Goal: Task Accomplishment & Management: Manage account settings

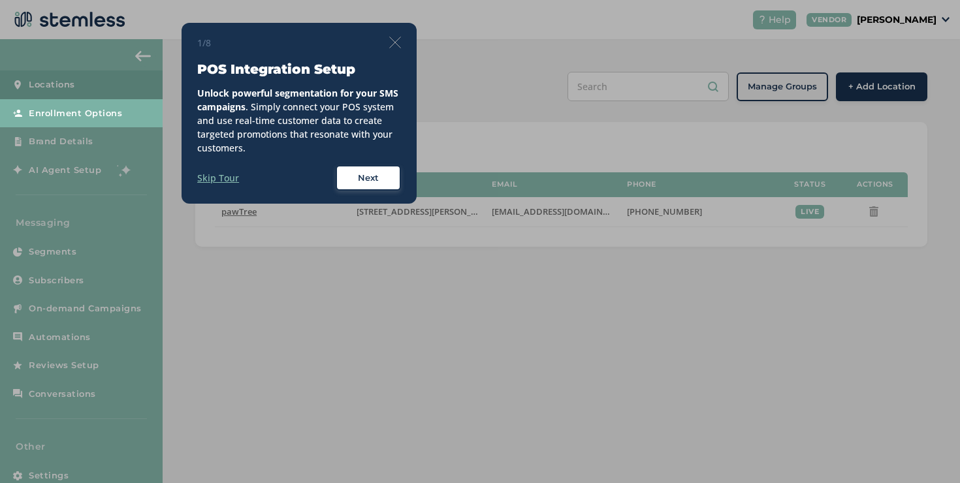
click at [398, 44] on img at bounding box center [395, 43] width 12 height 12
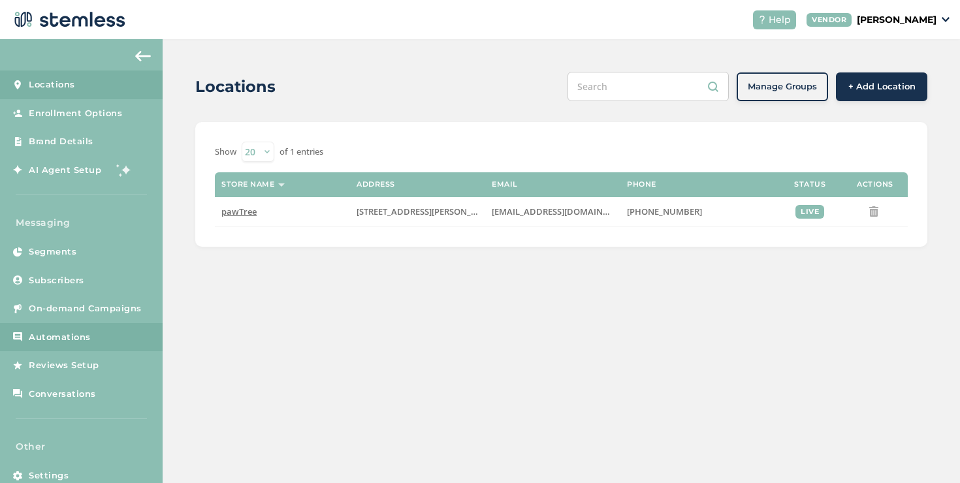
click at [60, 343] on span "Automations" at bounding box center [60, 337] width 62 height 13
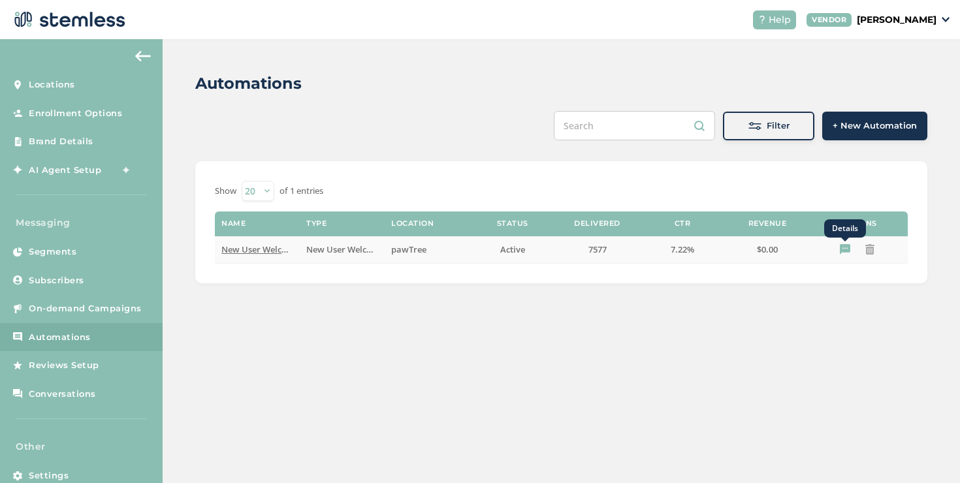
click at [846, 251] on icon "Details" at bounding box center [845, 249] width 10 height 10
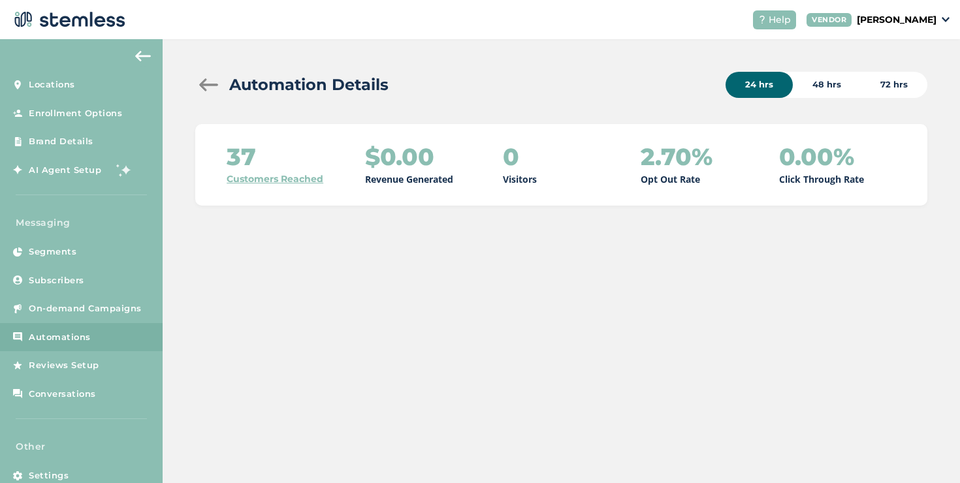
click at [825, 87] on div "48 hrs" at bounding box center [827, 85] width 68 height 26
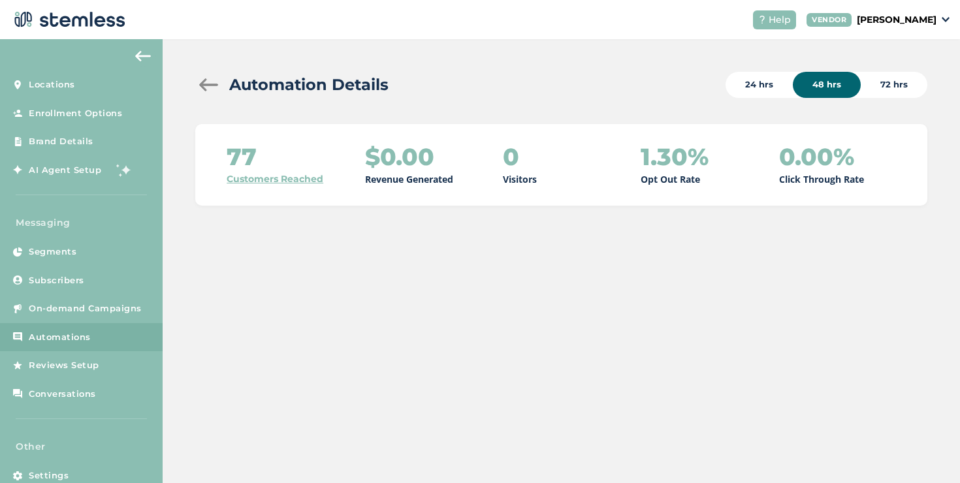
click at [878, 84] on div "72 hrs" at bounding box center [894, 85] width 67 height 26
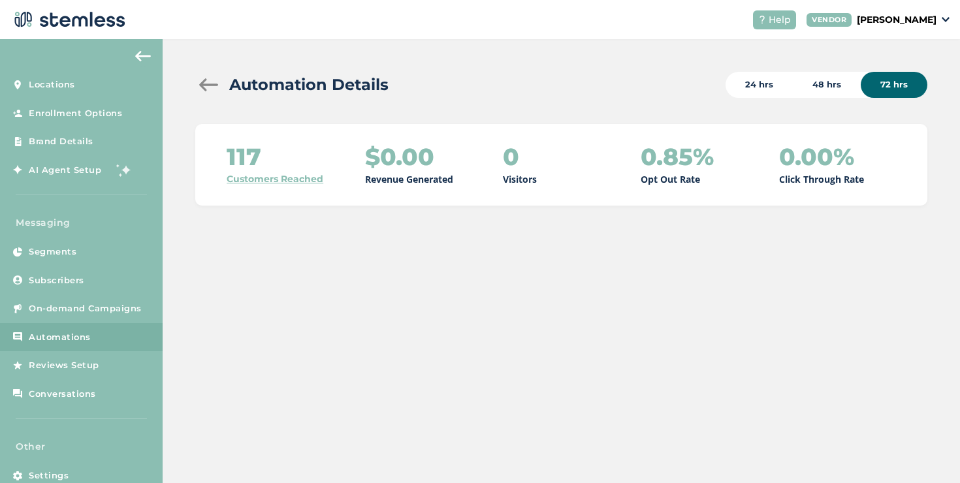
click at [835, 84] on div "48 hrs" at bounding box center [827, 85] width 68 height 26
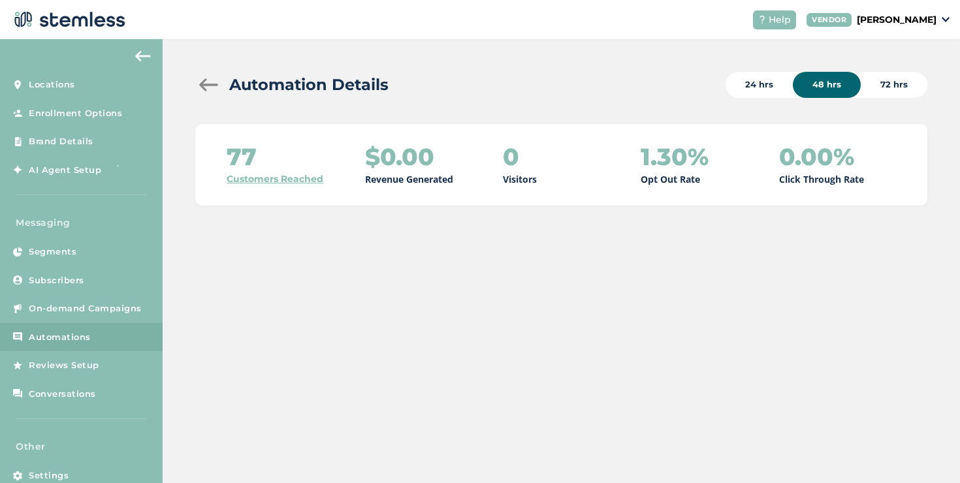
click at [769, 88] on div "24 hrs" at bounding box center [759, 85] width 67 height 26
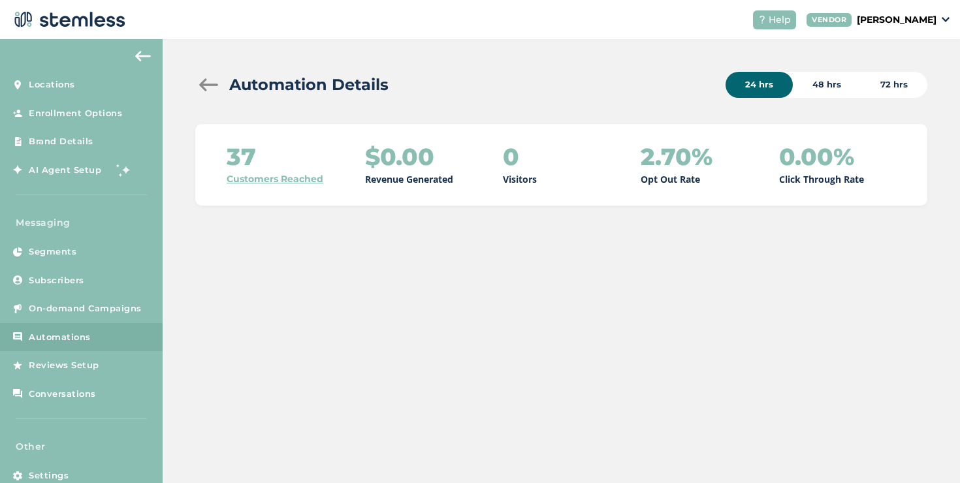
click at [287, 179] on link "Customers Reached" at bounding box center [275, 179] width 97 height 14
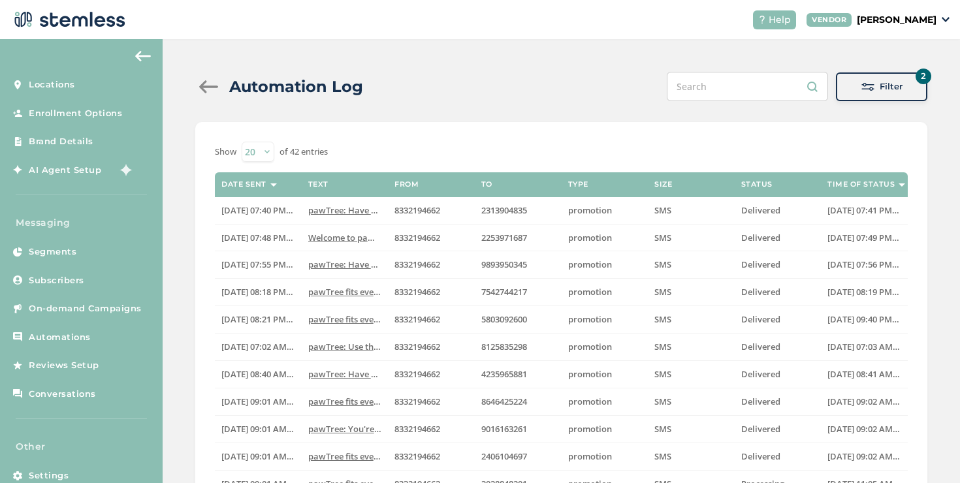
click at [846, 87] on div "Filter" at bounding box center [881, 86] width 71 height 13
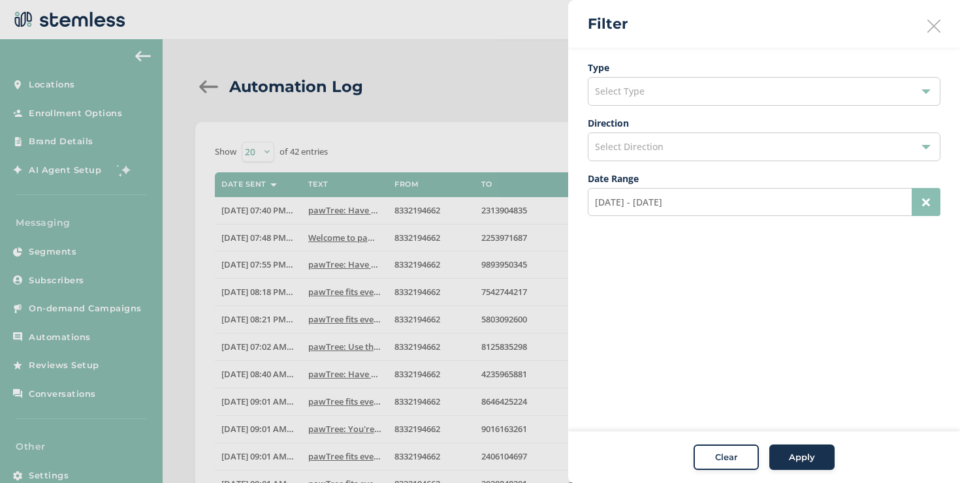
click at [510, 137] on div at bounding box center [480, 241] width 960 height 483
click at [682, 152] on div "Select Direction" at bounding box center [764, 147] width 353 height 29
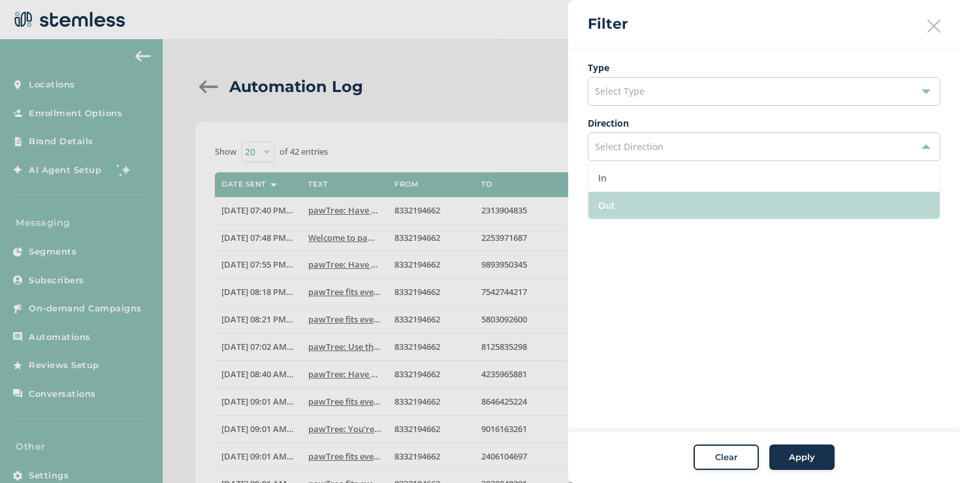
click at [673, 199] on ul "In Out" at bounding box center [764, 192] width 353 height 56
click at [673, 200] on li "Out" at bounding box center [763, 205] width 351 height 27
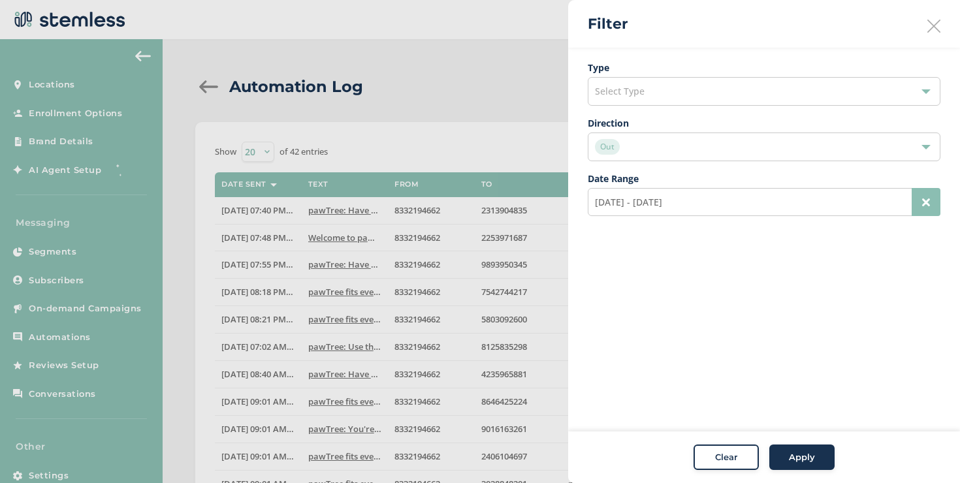
click at [803, 461] on span "Apply" at bounding box center [802, 457] width 26 height 13
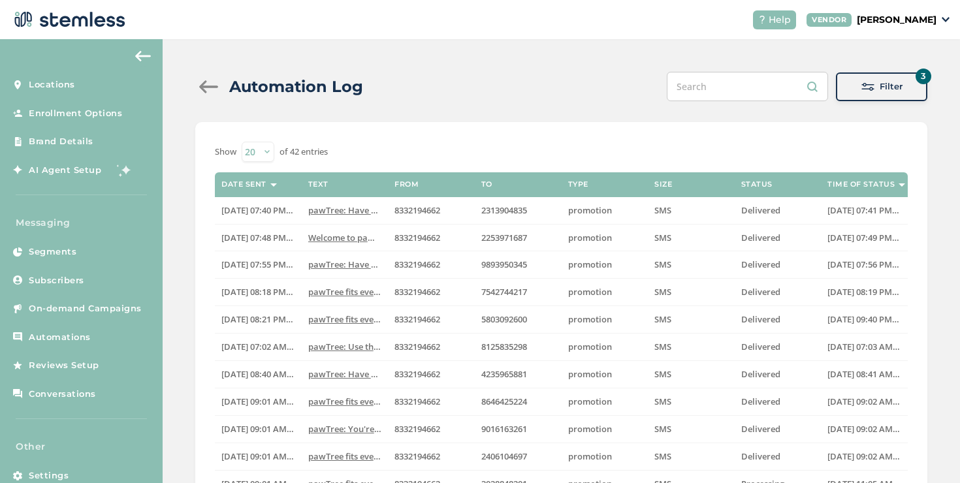
click at [861, 88] on span at bounding box center [867, 86] width 13 height 13
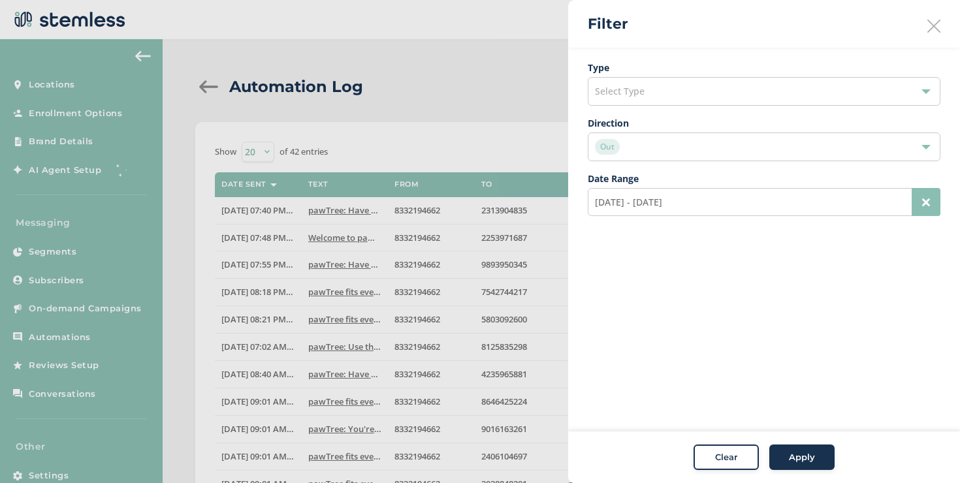
click at [721, 96] on div "Select Type" at bounding box center [764, 91] width 353 height 29
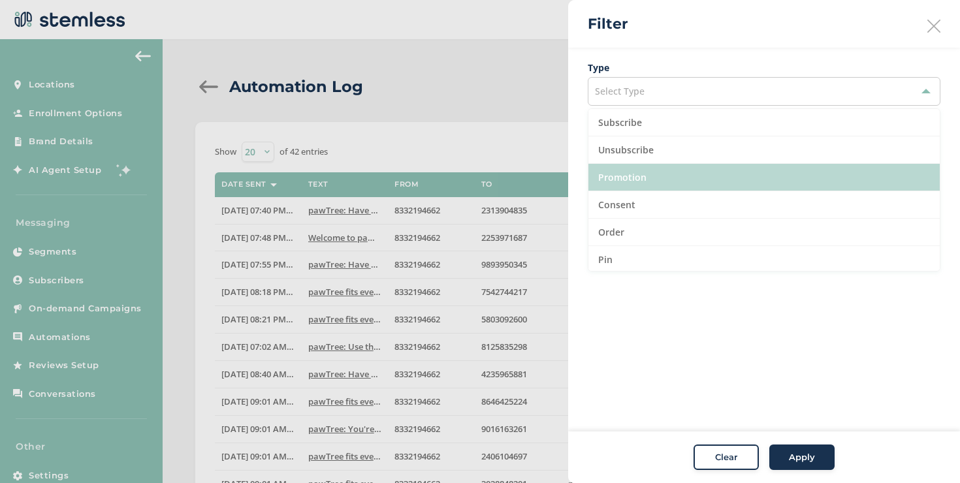
click at [657, 184] on li "Promotion" at bounding box center [763, 177] width 351 height 27
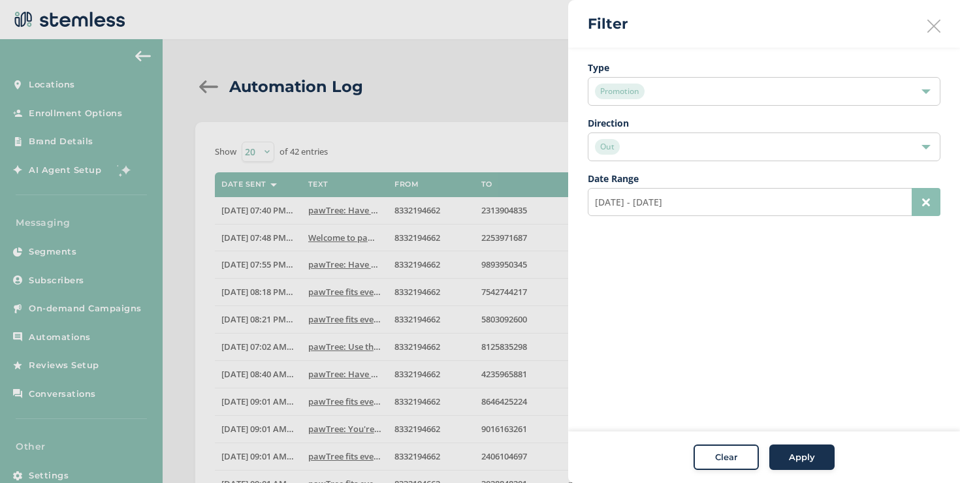
click at [781, 460] on div "Apply" at bounding box center [802, 457] width 47 height 13
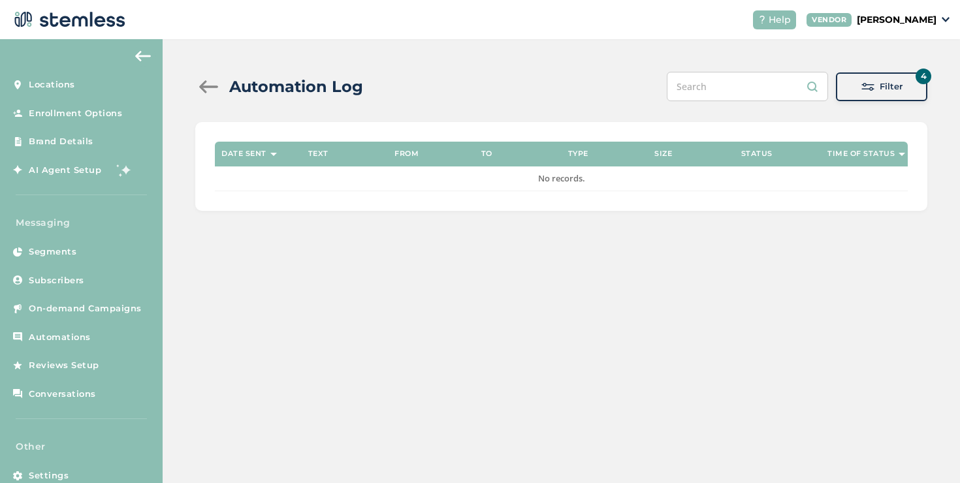
click at [916, 84] on div "Filter" at bounding box center [881, 86] width 71 height 13
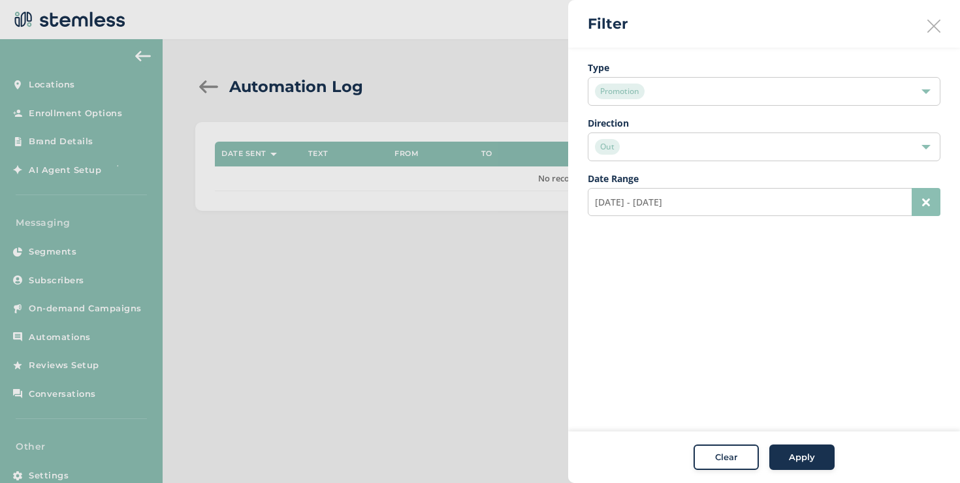
click at [726, 447] on button "Clear" at bounding box center [726, 458] width 65 height 26
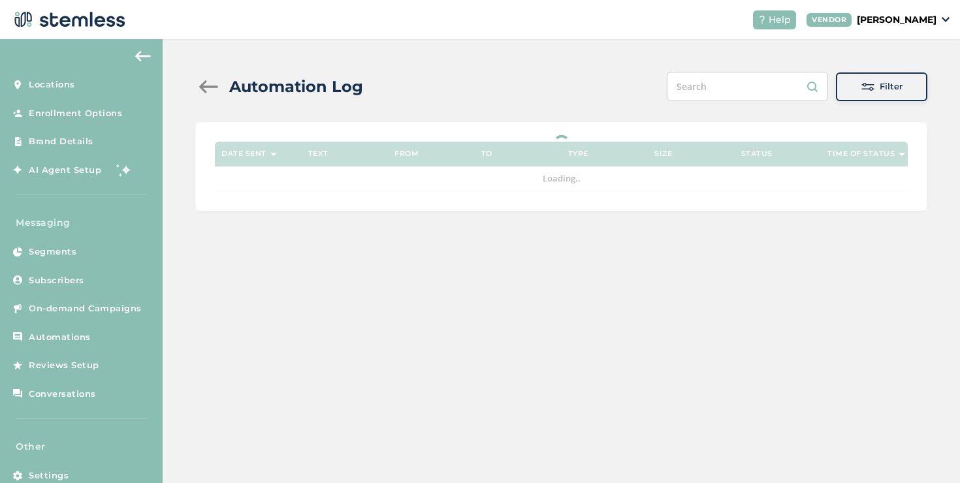
click at [203, 92] on div at bounding box center [208, 86] width 26 height 13
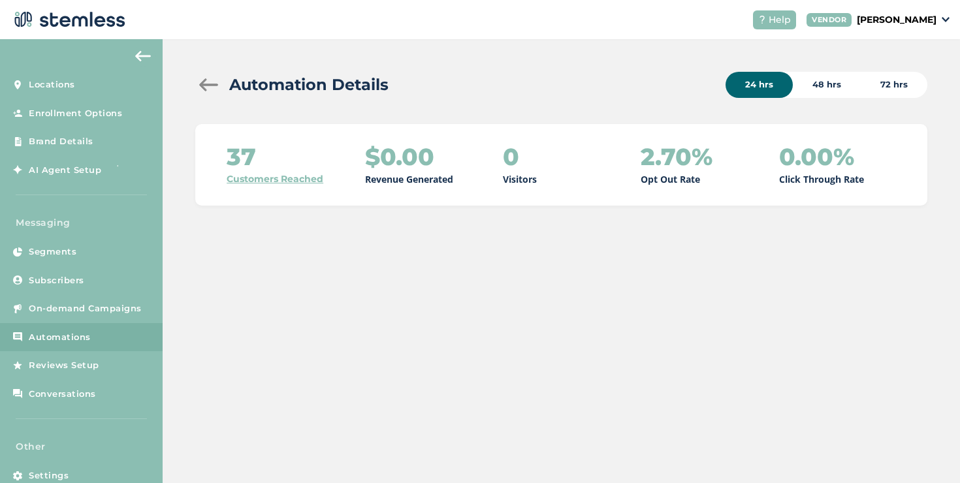
click at [818, 86] on div "48 hrs" at bounding box center [827, 85] width 68 height 26
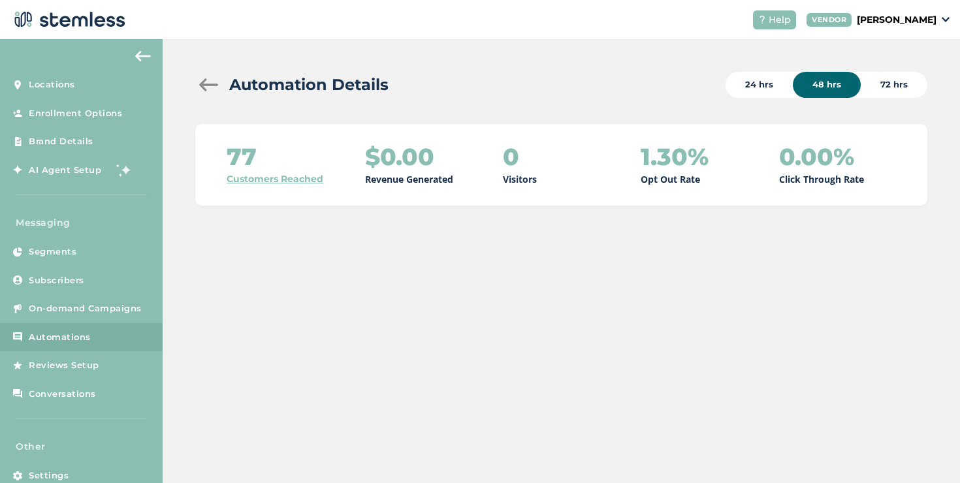
click at [300, 175] on link "Customers Reached" at bounding box center [275, 179] width 97 height 14
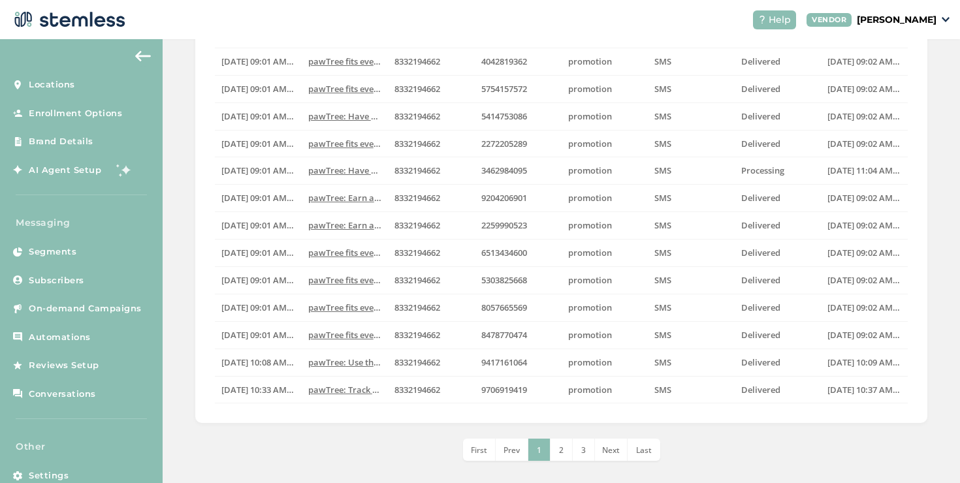
scroll to position [351, 0]
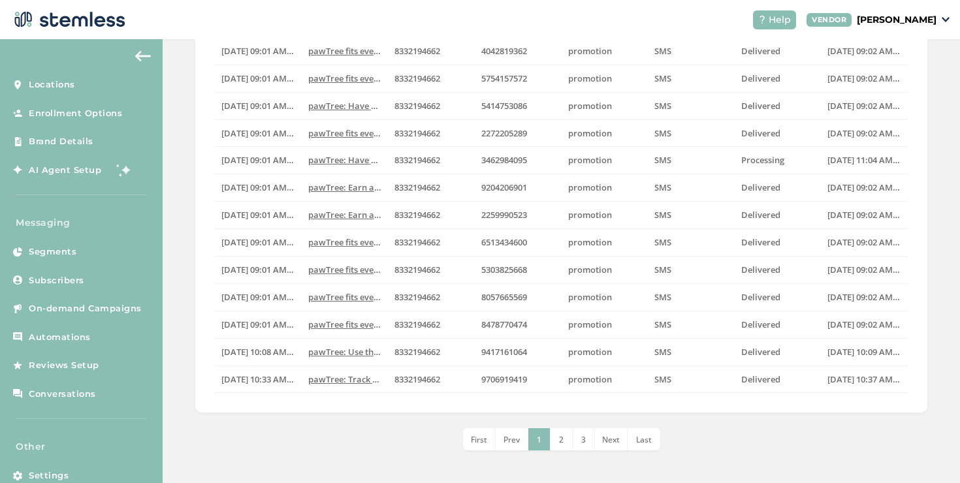
click at [629, 437] on li "Last" at bounding box center [644, 439] width 33 height 22
click at [545, 434] on li "2" at bounding box center [539, 439] width 22 height 22
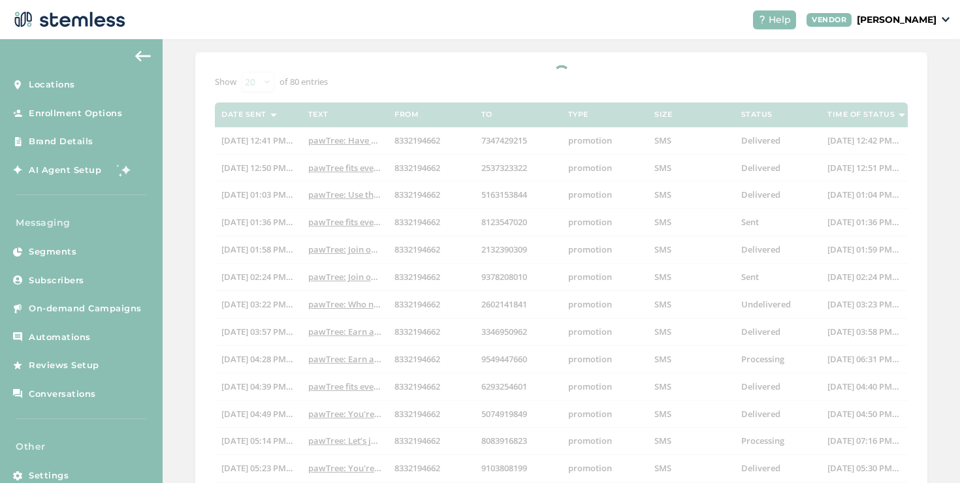
scroll to position [28, 0]
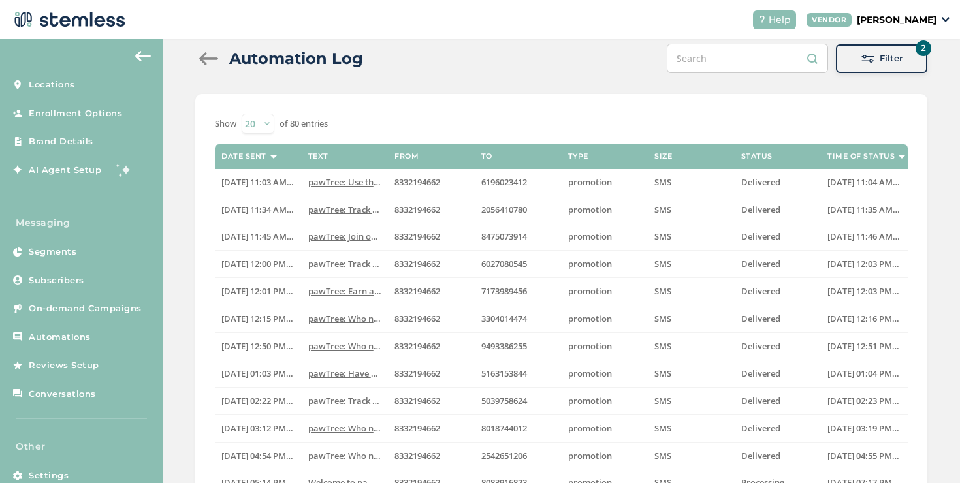
click at [863, 54] on span at bounding box center [867, 58] width 13 height 13
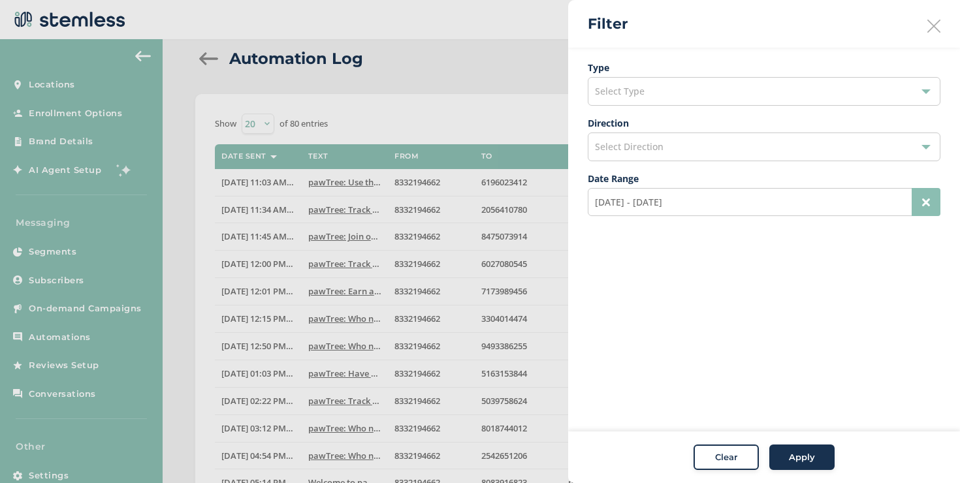
click at [509, 131] on div at bounding box center [480, 241] width 960 height 483
click at [208, 60] on div at bounding box center [480, 241] width 960 height 483
click at [207, 57] on div at bounding box center [480, 241] width 960 height 483
click at [923, 26] on div "Filter" at bounding box center [764, 24] width 392 height 48
click at [929, 24] on icon at bounding box center [933, 26] width 13 height 13
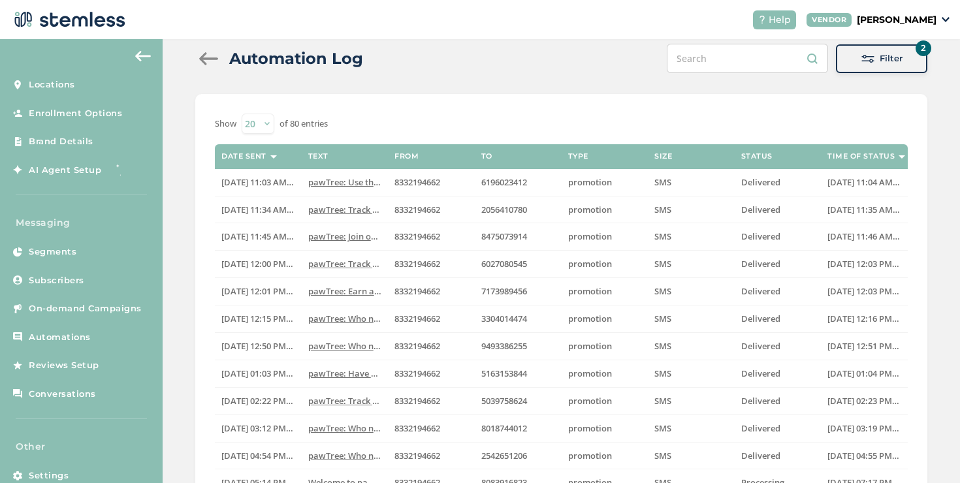
click at [210, 56] on div at bounding box center [208, 58] width 26 height 13
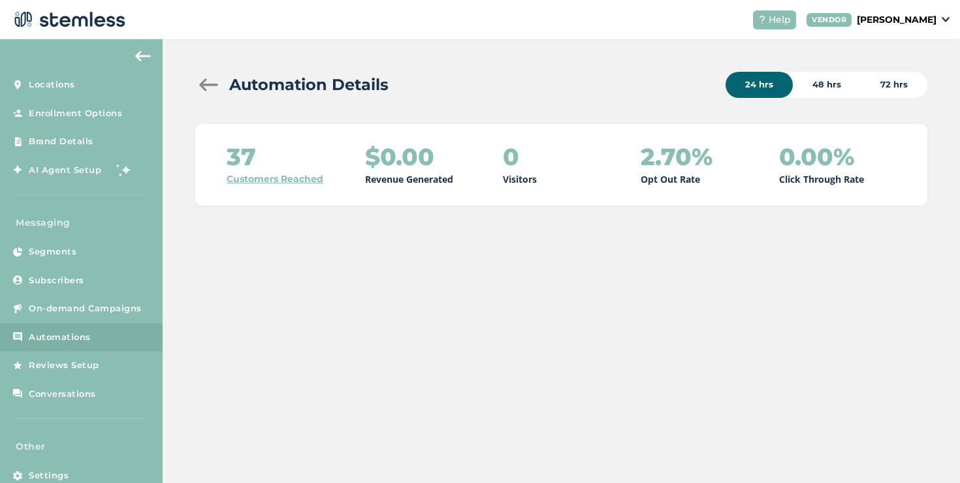
click at [210, 85] on div at bounding box center [208, 84] width 26 height 13
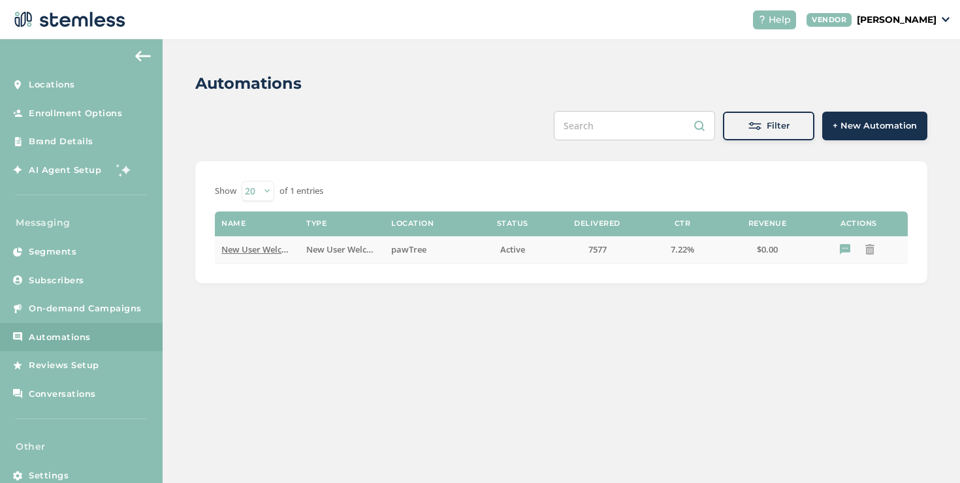
click at [259, 245] on span "New User Welcome" at bounding box center [260, 250] width 78 height 12
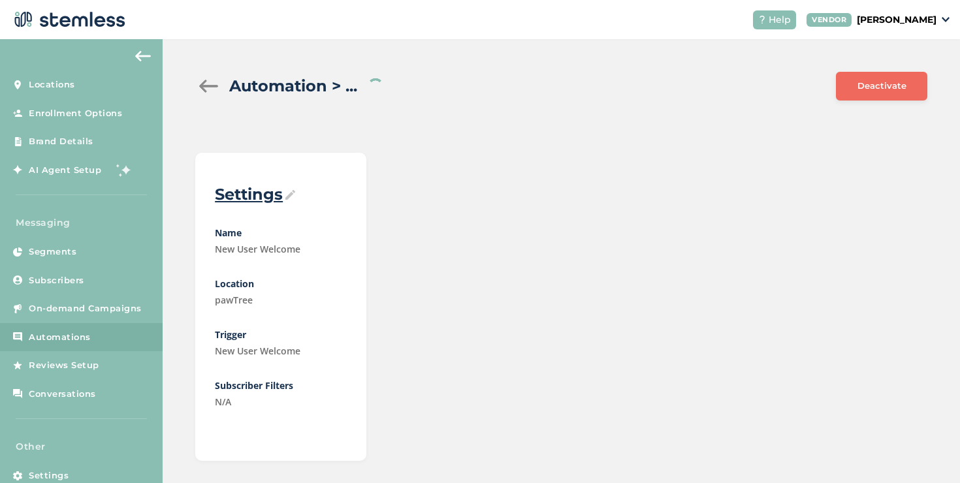
click at [205, 84] on div at bounding box center [208, 86] width 26 height 13
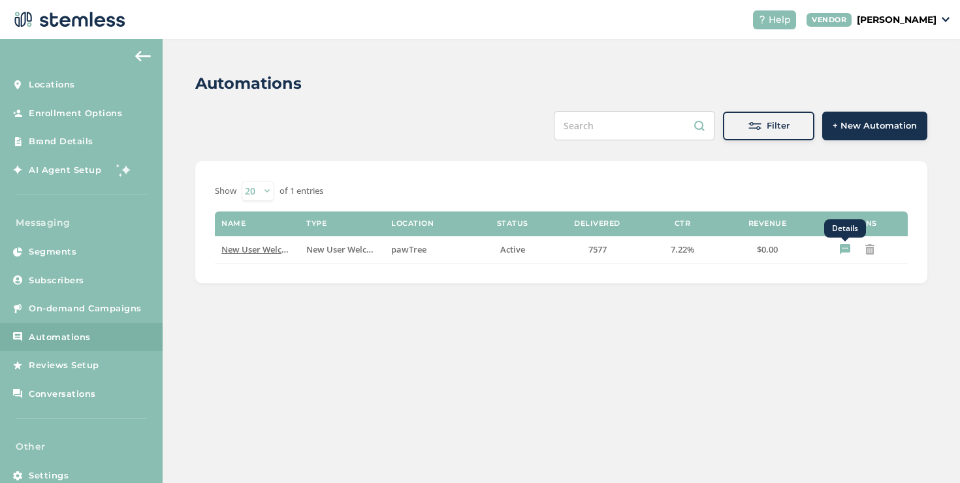
click at [843, 247] on icon "Details" at bounding box center [845, 249] width 10 height 10
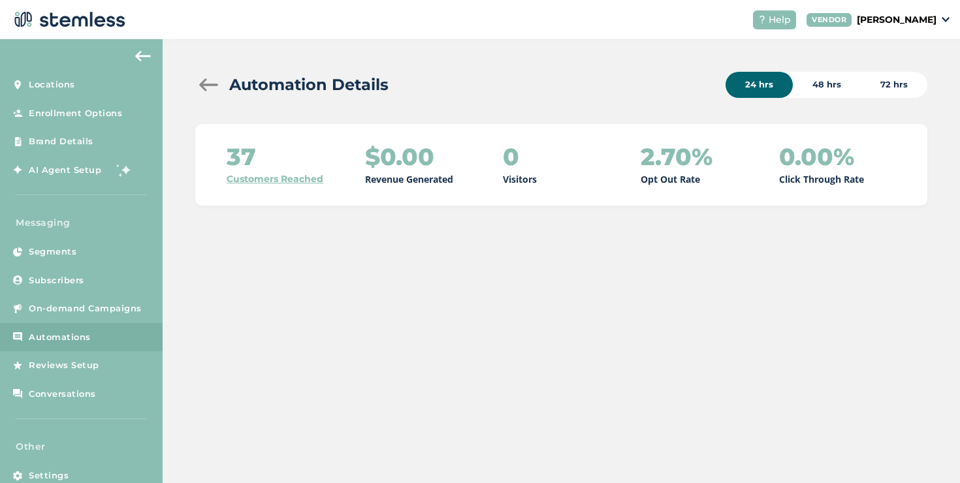
click at [803, 91] on div "48 hrs" at bounding box center [827, 85] width 68 height 26
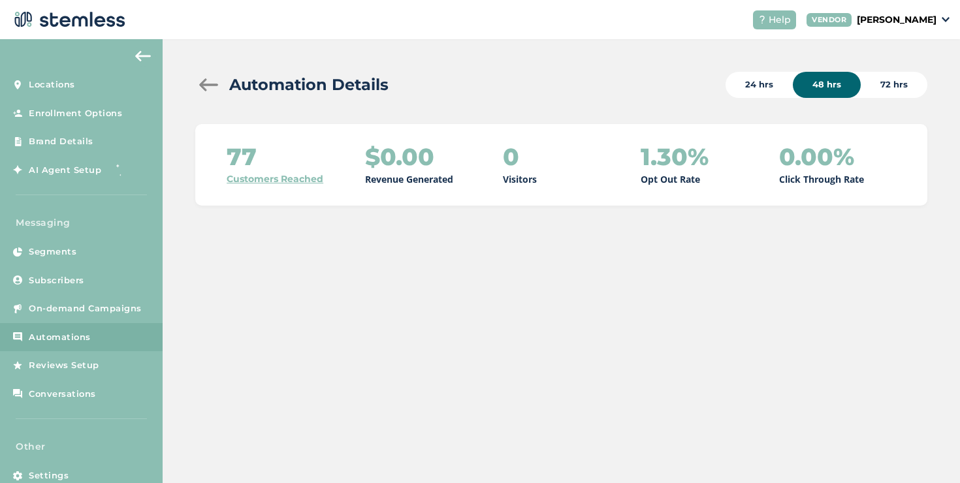
click at [882, 78] on div "72 hrs" at bounding box center [894, 85] width 67 height 26
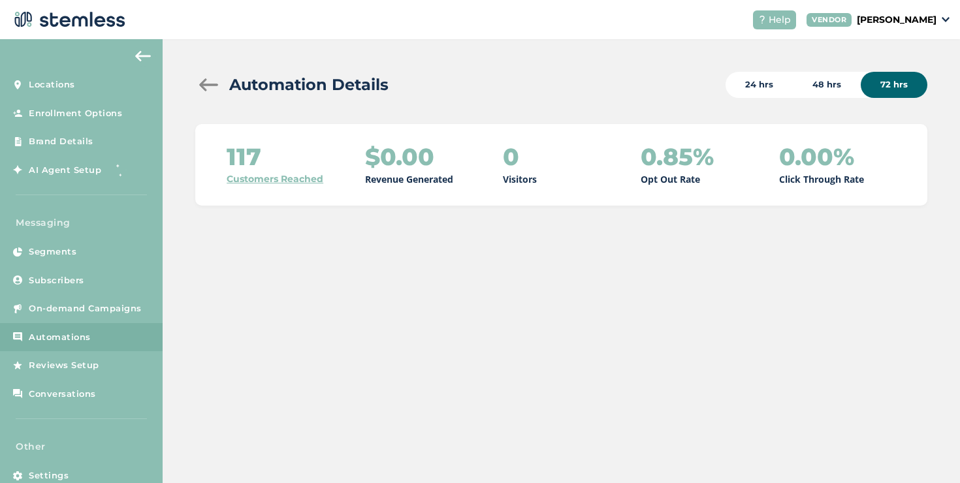
click at [749, 78] on div "24 hrs" at bounding box center [759, 85] width 67 height 26
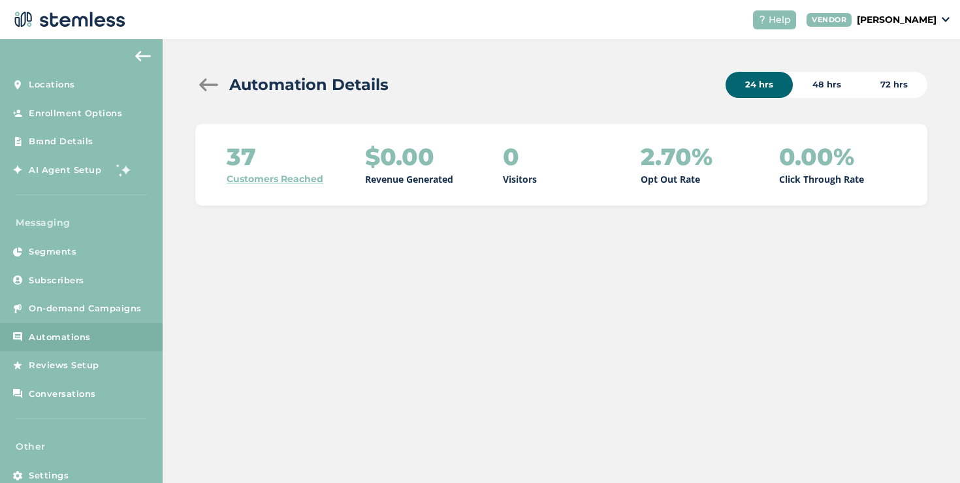
click at [249, 175] on link "Customers Reached" at bounding box center [275, 179] width 97 height 14
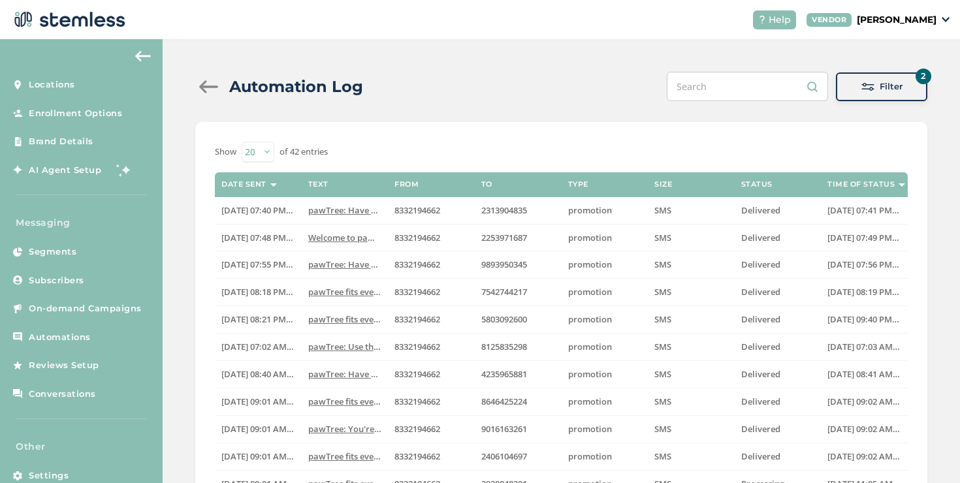
click at [196, 77] on div "Automation Log" at bounding box center [284, 87] width 178 height 24
click at [201, 85] on div at bounding box center [208, 86] width 26 height 13
